Goal: Information Seeking & Learning: Learn about a topic

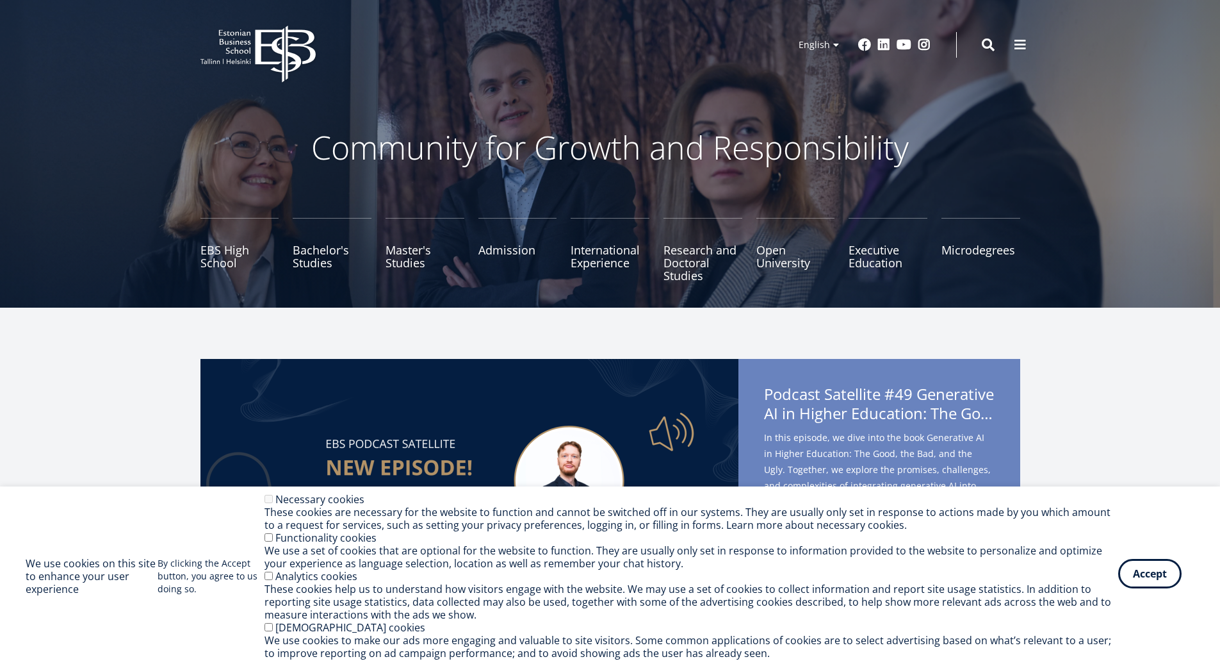
click at [1159, 584] on button "Accept" at bounding box center [1150, 573] width 63 height 29
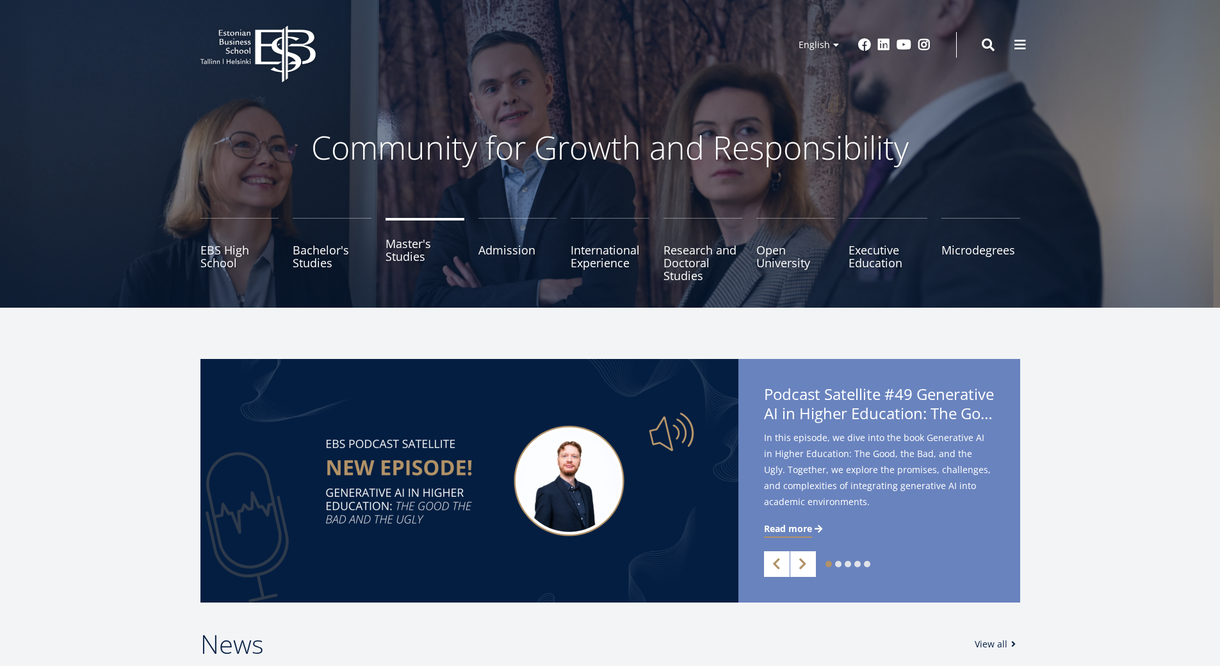
click at [407, 248] on link "Master's Studies" at bounding box center [425, 250] width 79 height 64
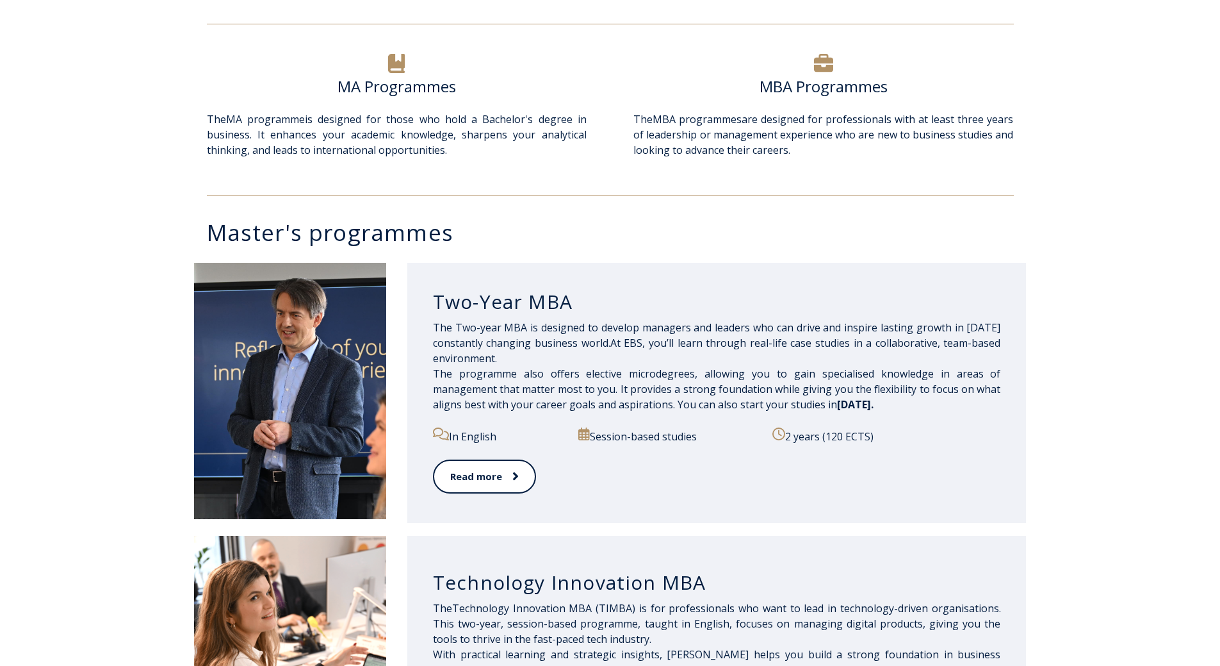
scroll to position [448, 0]
